Goal: Task Accomplishment & Management: Complete application form

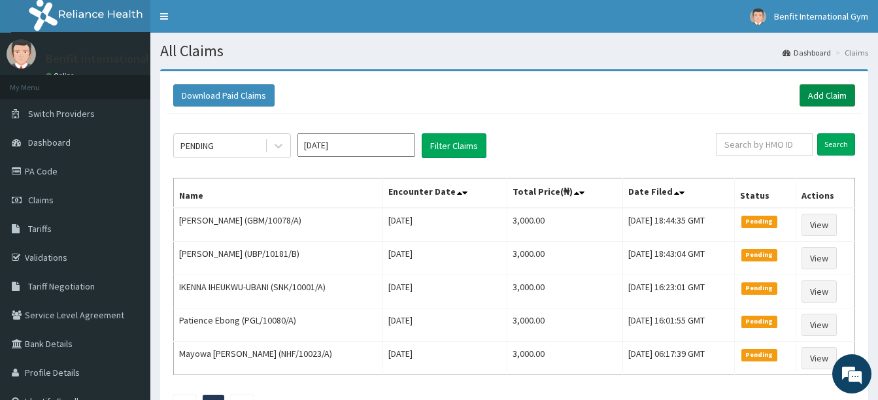
click at [813, 93] on link "Add Claim" at bounding box center [828, 95] width 56 height 22
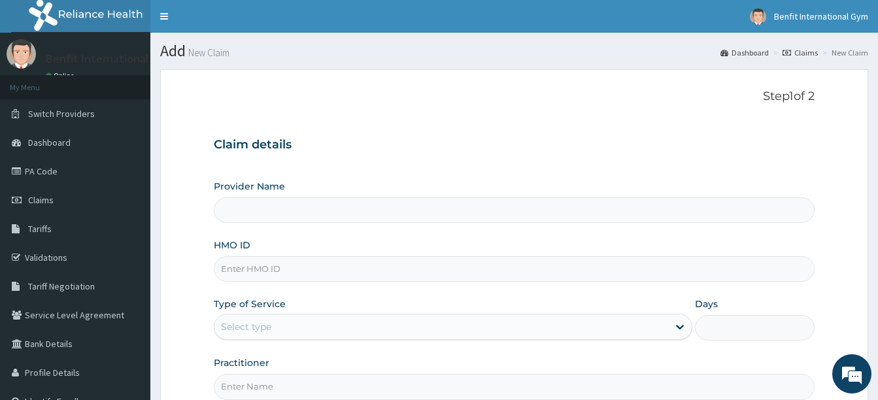
scroll to position [56, 0]
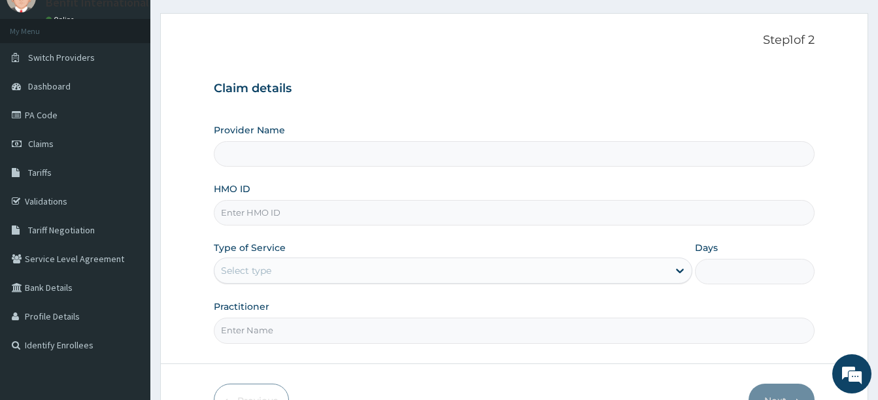
click at [468, 214] on input "HMO ID" at bounding box center [514, 212] width 601 height 25
type input "Benfit International Gym"
type input "1"
type input "ISW/10383/B"
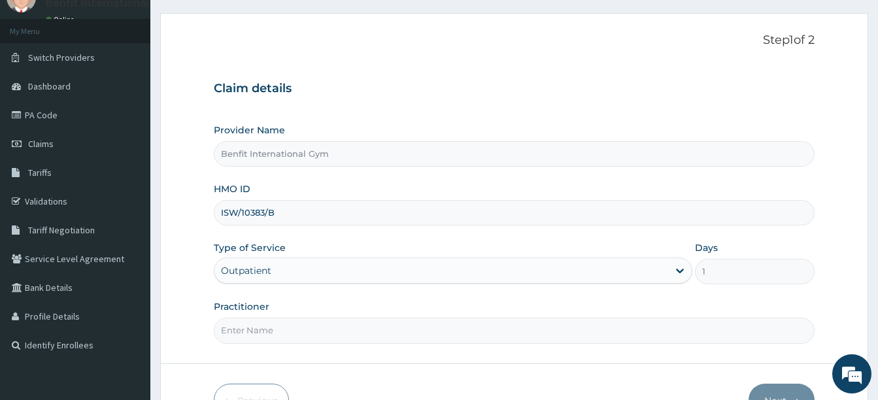
click at [295, 326] on input "Practitioner" at bounding box center [514, 330] width 601 height 25
type input "ABDULKAREEM ZAYNAB"
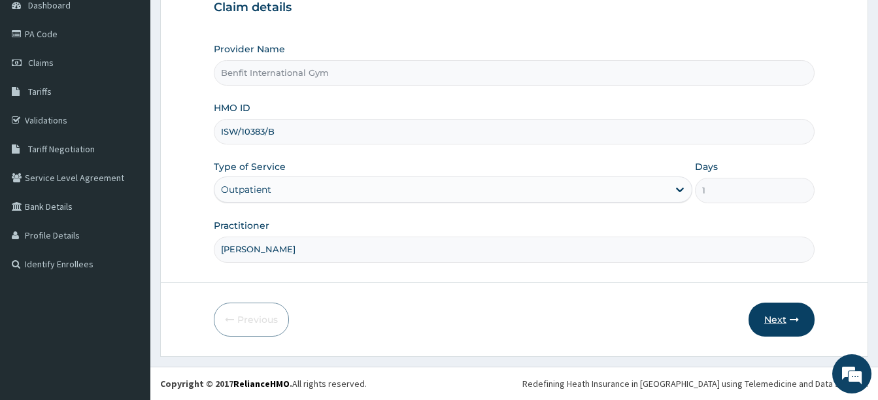
click at [782, 323] on button "Next" at bounding box center [782, 320] width 66 height 34
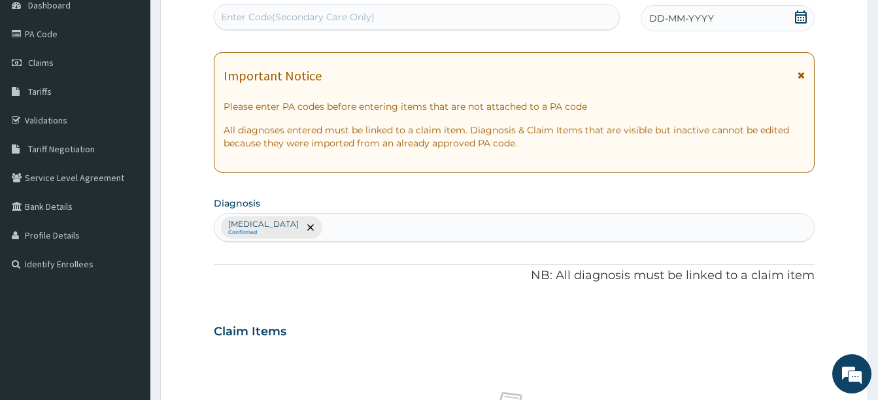
scroll to position [0, 0]
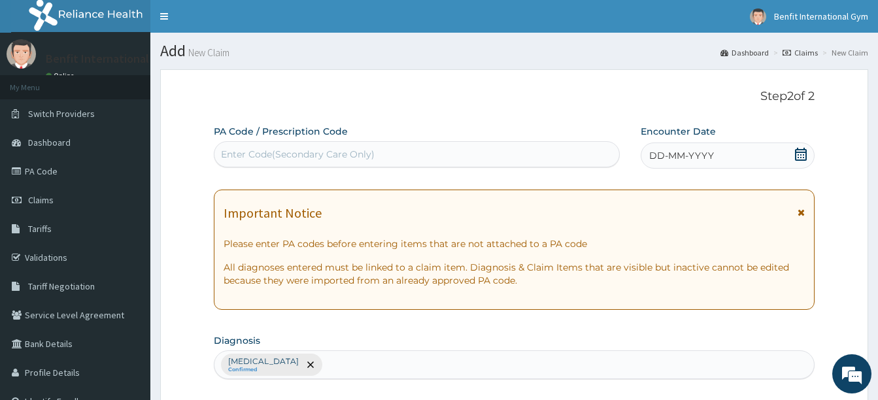
click at [800, 154] on icon at bounding box center [800, 154] width 13 height 13
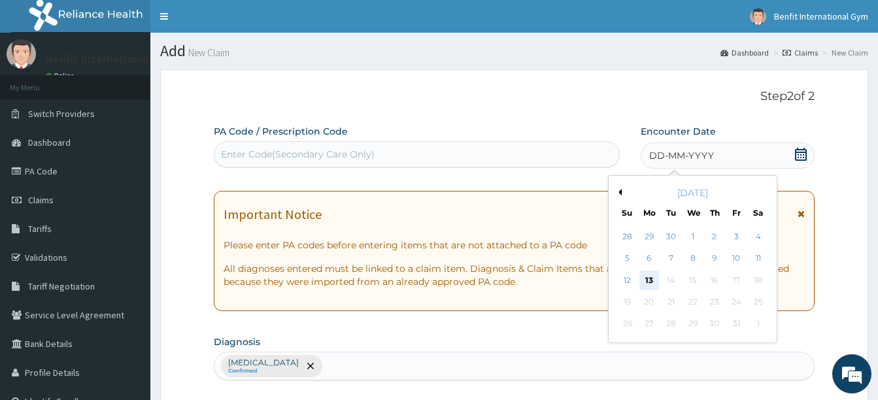
click at [651, 281] on div "13" at bounding box center [649, 281] width 20 height 20
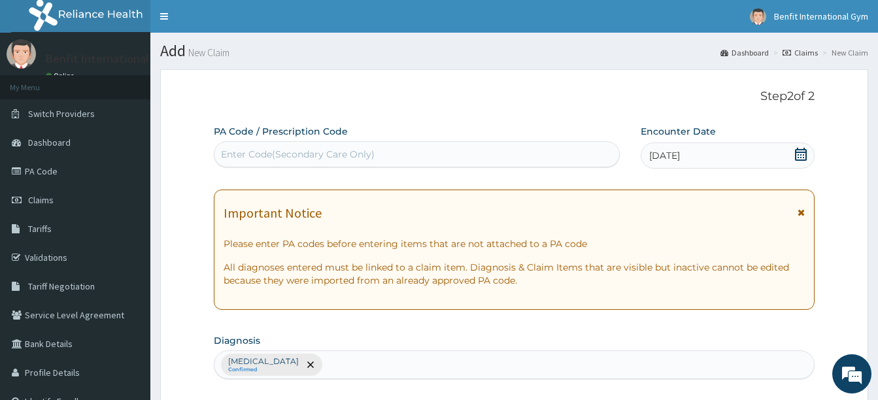
click at [567, 161] on div "Enter Code(Secondary Care Only)" at bounding box center [416, 154] width 405 height 21
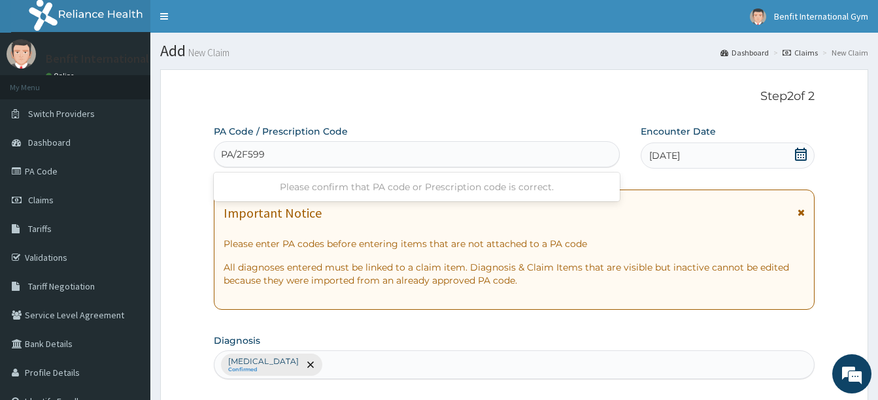
type input "PA/2F599B"
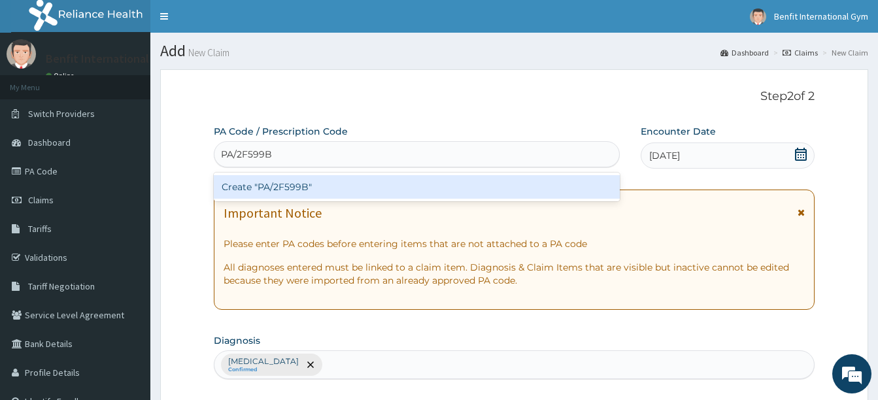
click at [498, 184] on div "Create "PA/2F599B"" at bounding box center [417, 187] width 406 height 24
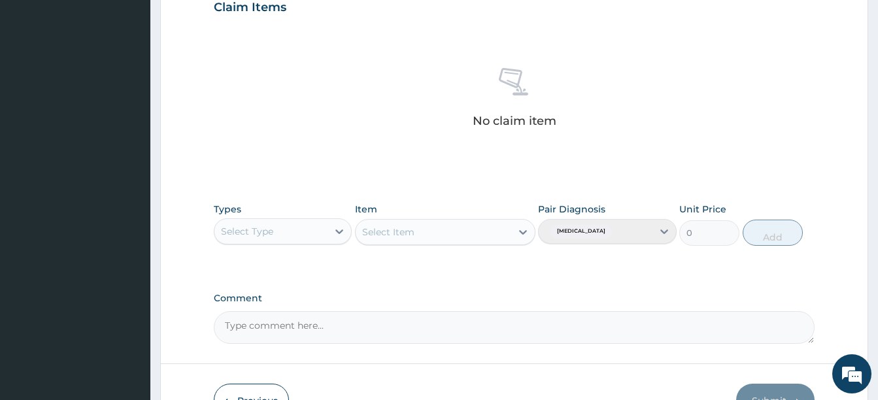
scroll to position [466, 0]
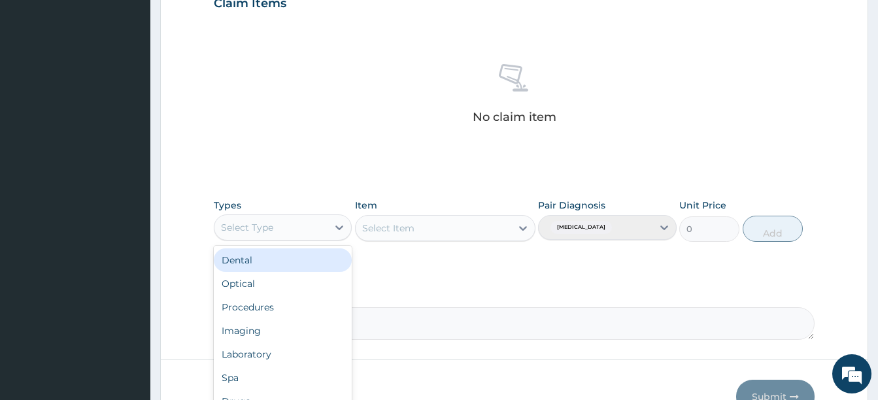
click at [325, 228] on div "Select Type" at bounding box center [270, 227] width 113 height 21
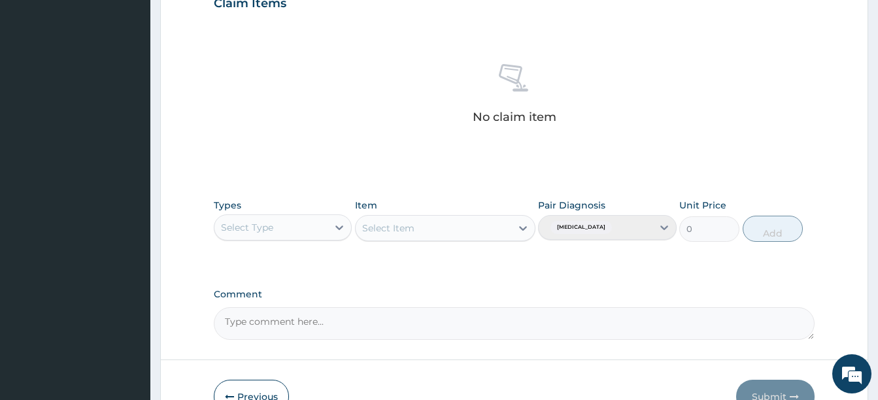
click at [325, 228] on div "Select Type" at bounding box center [270, 227] width 113 height 21
type input "GY"
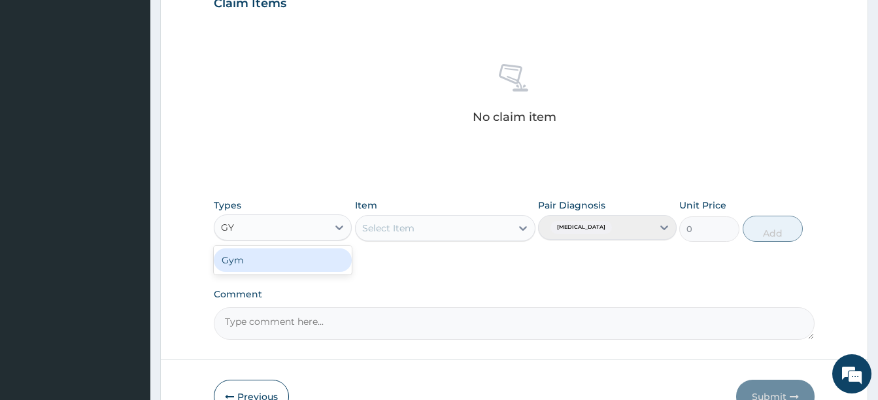
click at [299, 252] on div "Gym" at bounding box center [283, 260] width 138 height 24
click at [515, 226] on div "Select Item" at bounding box center [445, 228] width 180 height 26
click at [521, 228] on icon at bounding box center [523, 228] width 8 height 5
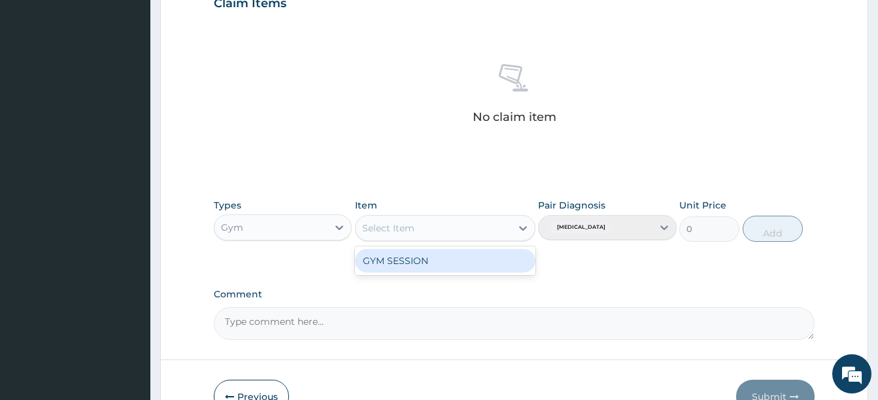
click at [510, 256] on div "GYM SESSION" at bounding box center [445, 261] width 180 height 24
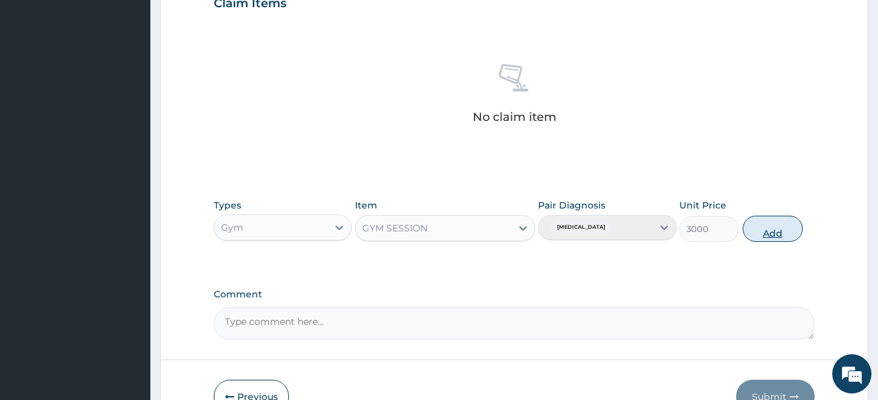
click at [781, 231] on button "Add" at bounding box center [773, 229] width 60 height 26
type input "0"
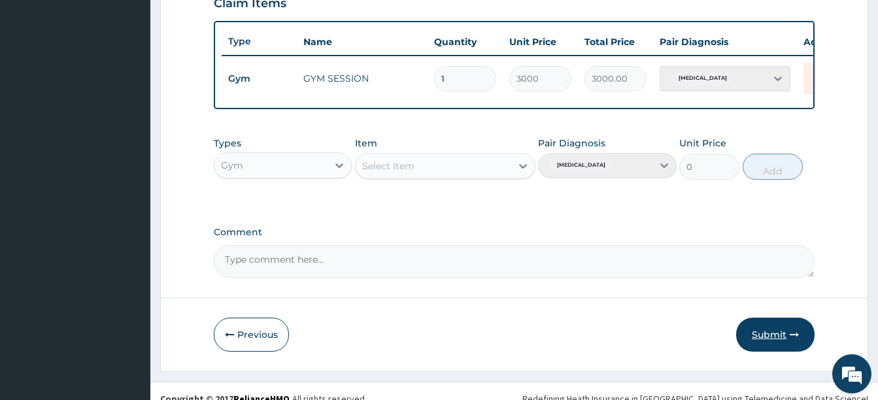
click at [781, 337] on button "Submit" at bounding box center [775, 335] width 78 height 34
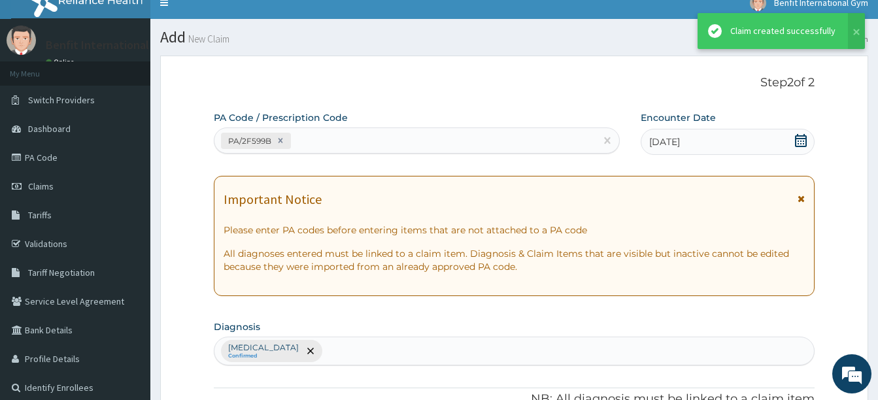
scroll to position [0, 0]
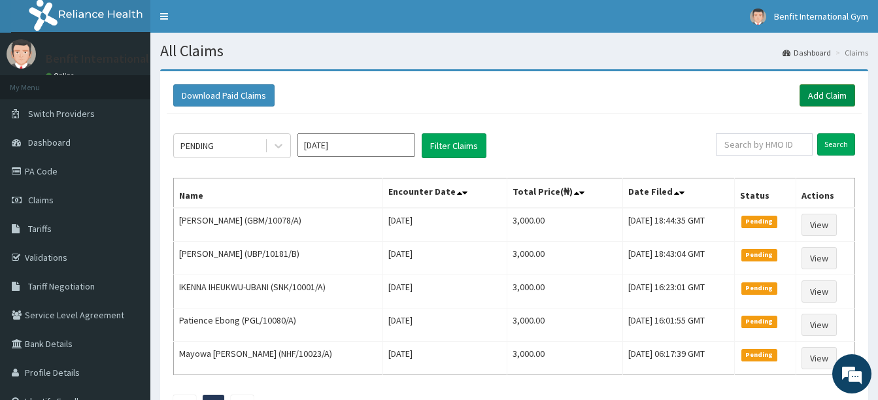
click at [828, 101] on link "Add Claim" at bounding box center [828, 95] width 56 height 22
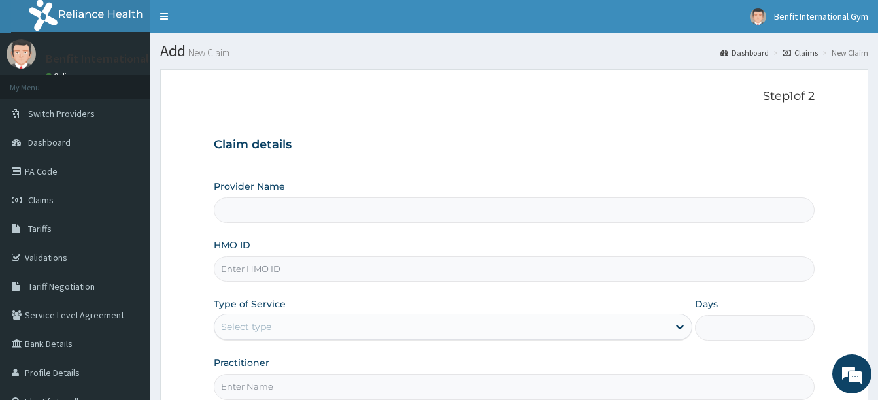
click at [263, 279] on input "HMO ID" at bounding box center [514, 268] width 601 height 25
type input "Benfit International Gym"
type input "1"
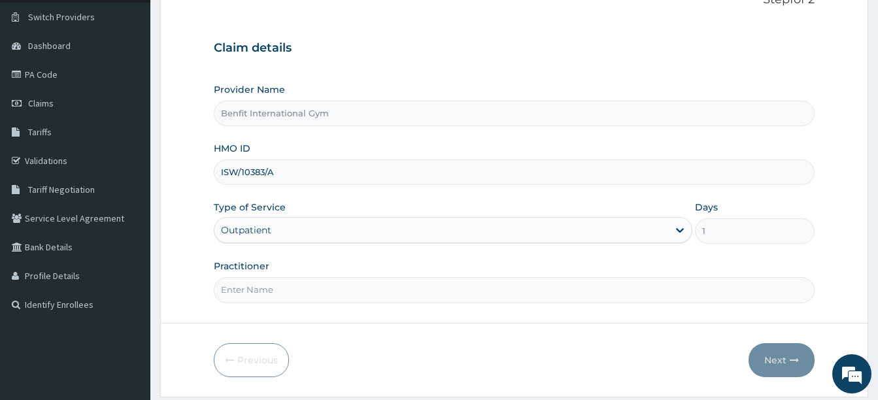
scroll to position [98, 0]
type input "ISW/10383/A"
click at [269, 288] on input "Practitioner" at bounding box center [514, 288] width 601 height 25
type input "ABDULKAREEM ZAYNAB"
click at [790, 365] on button "Next" at bounding box center [782, 359] width 66 height 34
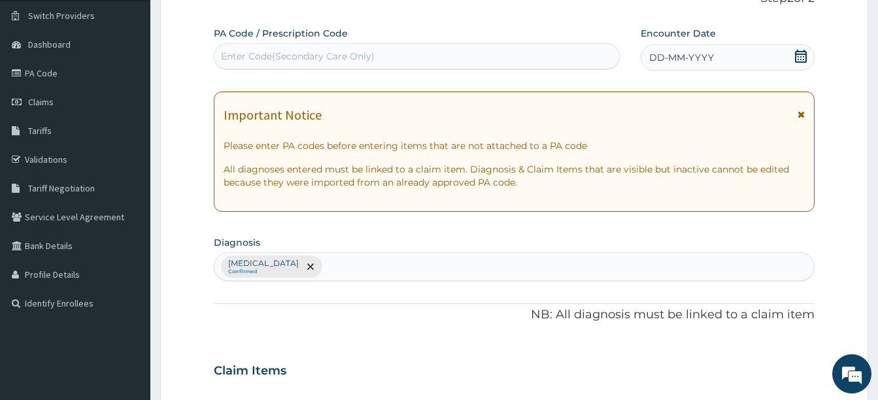
click at [804, 50] on icon at bounding box center [801, 56] width 12 height 13
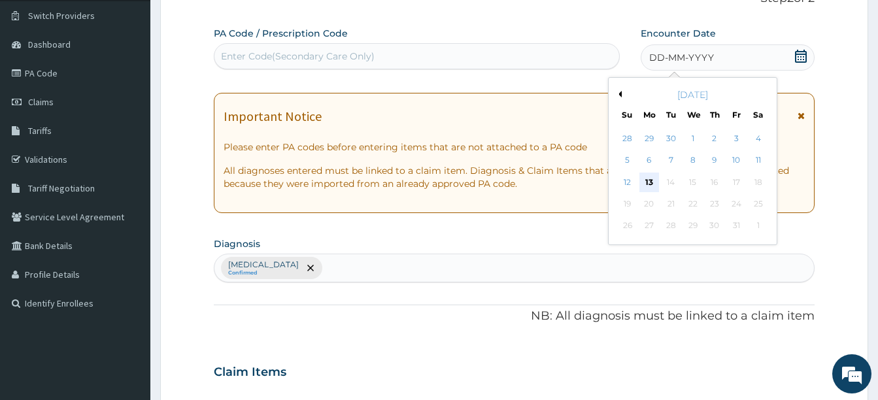
click at [650, 178] on div "13" at bounding box center [649, 183] width 20 height 20
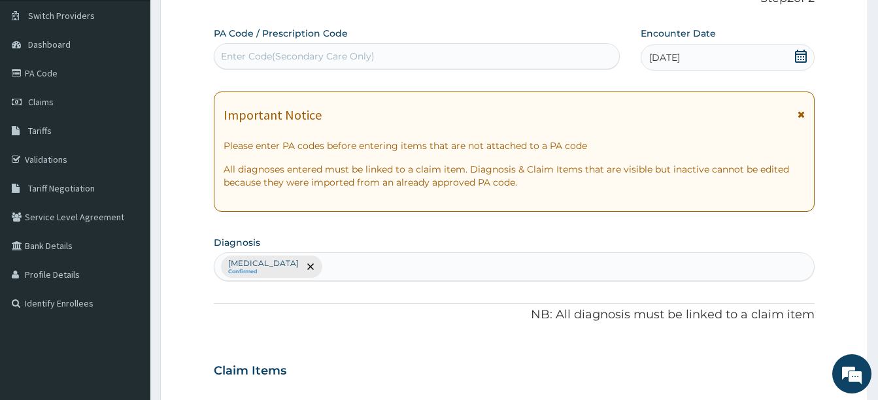
click at [555, 51] on div "Enter Code(Secondary Care Only)" at bounding box center [416, 56] width 405 height 21
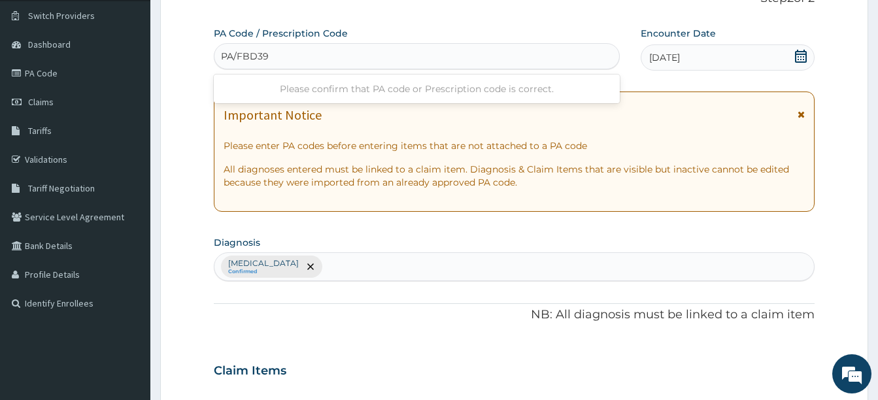
type input "PA/FBD39F"
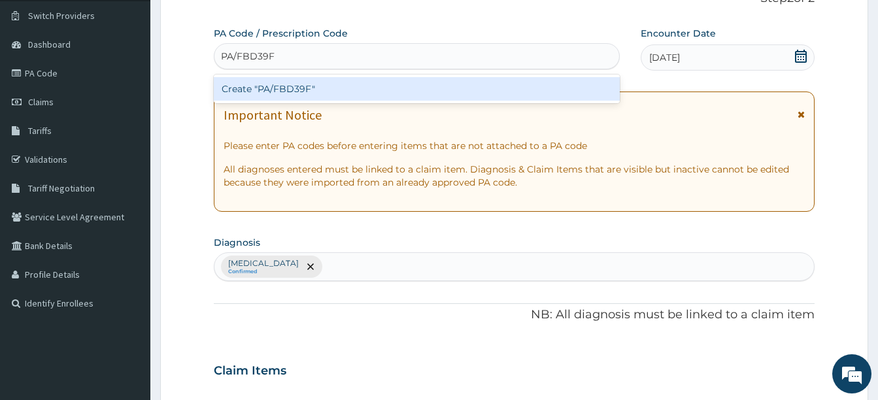
click at [453, 94] on div "Create "PA/FBD39F"" at bounding box center [417, 89] width 406 height 24
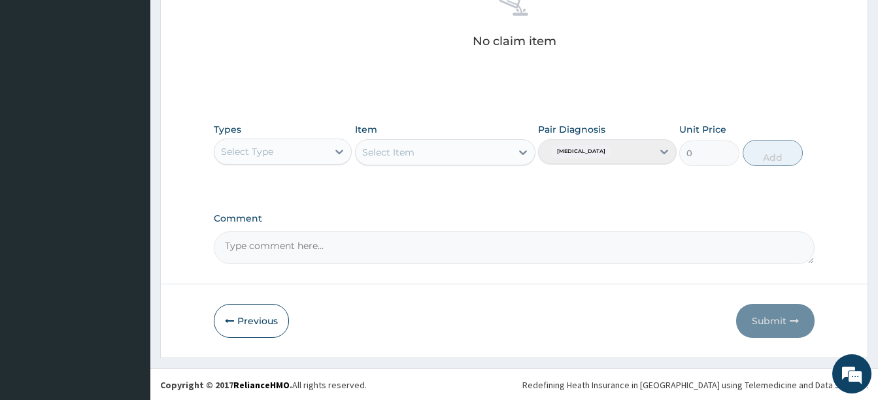
scroll to position [543, 0]
click at [292, 163] on div "Types Select Type" at bounding box center [283, 143] width 138 height 43
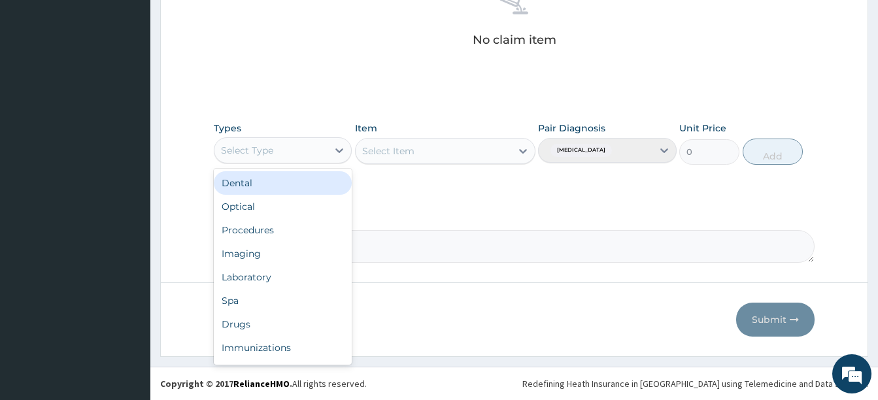
click at [297, 144] on div "Select Type" at bounding box center [270, 150] width 113 height 21
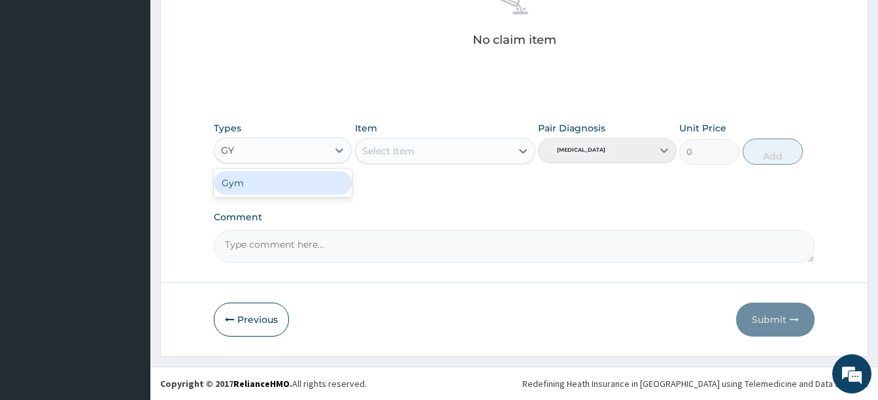
type input "GYM"
click at [277, 190] on div "Gym" at bounding box center [283, 183] width 138 height 24
click at [514, 150] on div at bounding box center [523, 151] width 24 height 24
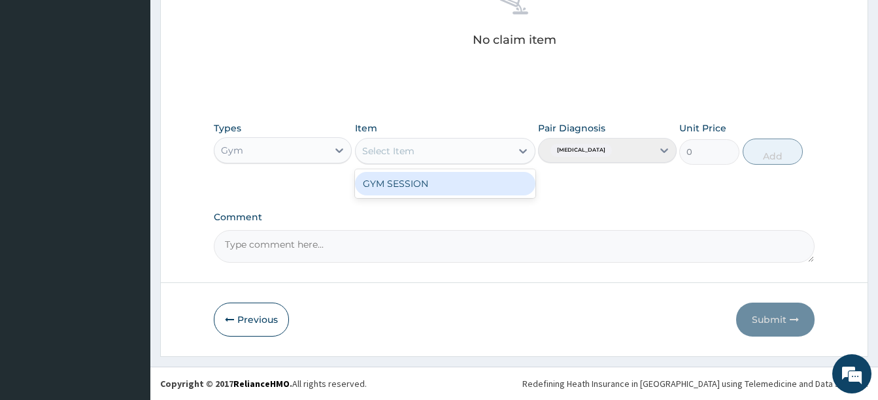
click at [497, 190] on div "GYM SESSION" at bounding box center [445, 184] width 180 height 24
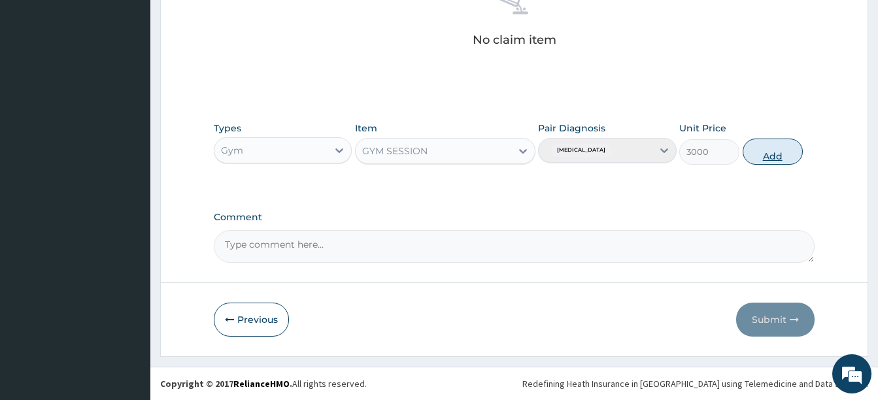
click at [781, 157] on button "Add" at bounding box center [773, 152] width 60 height 26
type input "0"
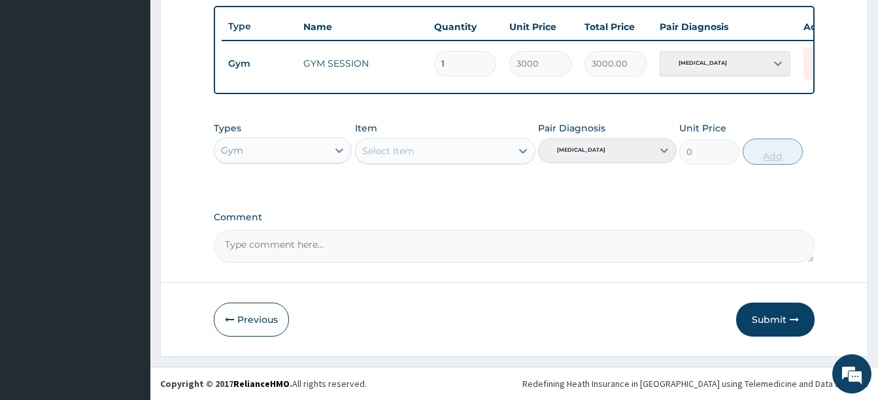
scroll to position [490, 0]
click at [772, 320] on button "Submit" at bounding box center [775, 320] width 78 height 34
